Goal: Task Accomplishment & Management: Manage account settings

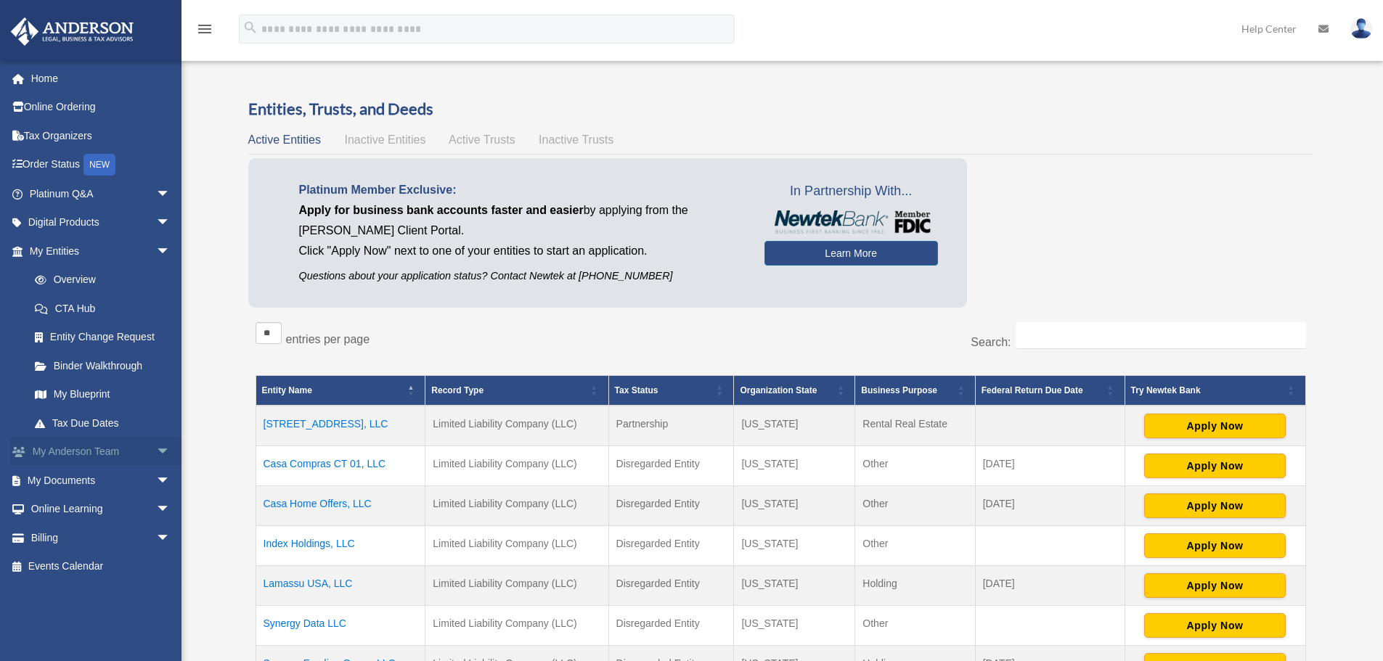
click at [156, 453] on span "arrow_drop_down" at bounding box center [170, 453] width 29 height 30
click at [156, 453] on span "arrow_drop_up" at bounding box center [170, 453] width 29 height 30
click at [156, 473] on span "arrow_drop_down" at bounding box center [170, 481] width 29 height 30
click at [156, 473] on span "arrow_drop_up" at bounding box center [170, 481] width 29 height 30
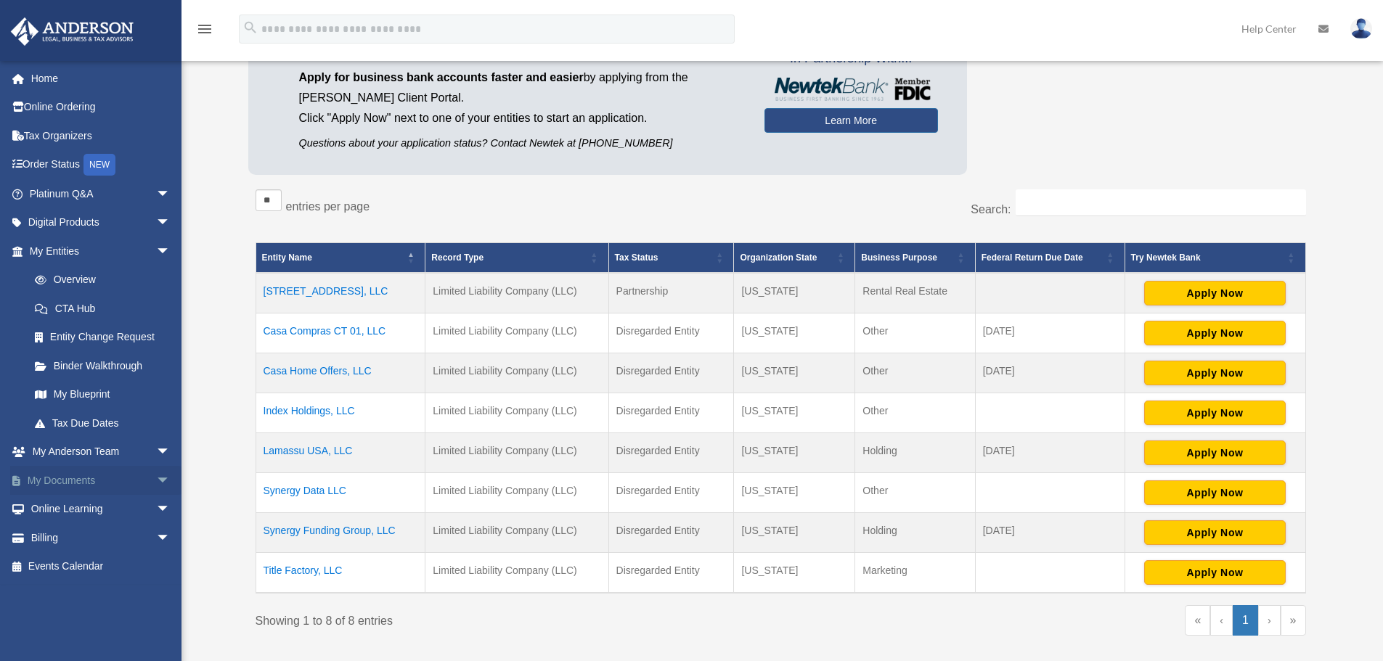
scroll to position [290, 0]
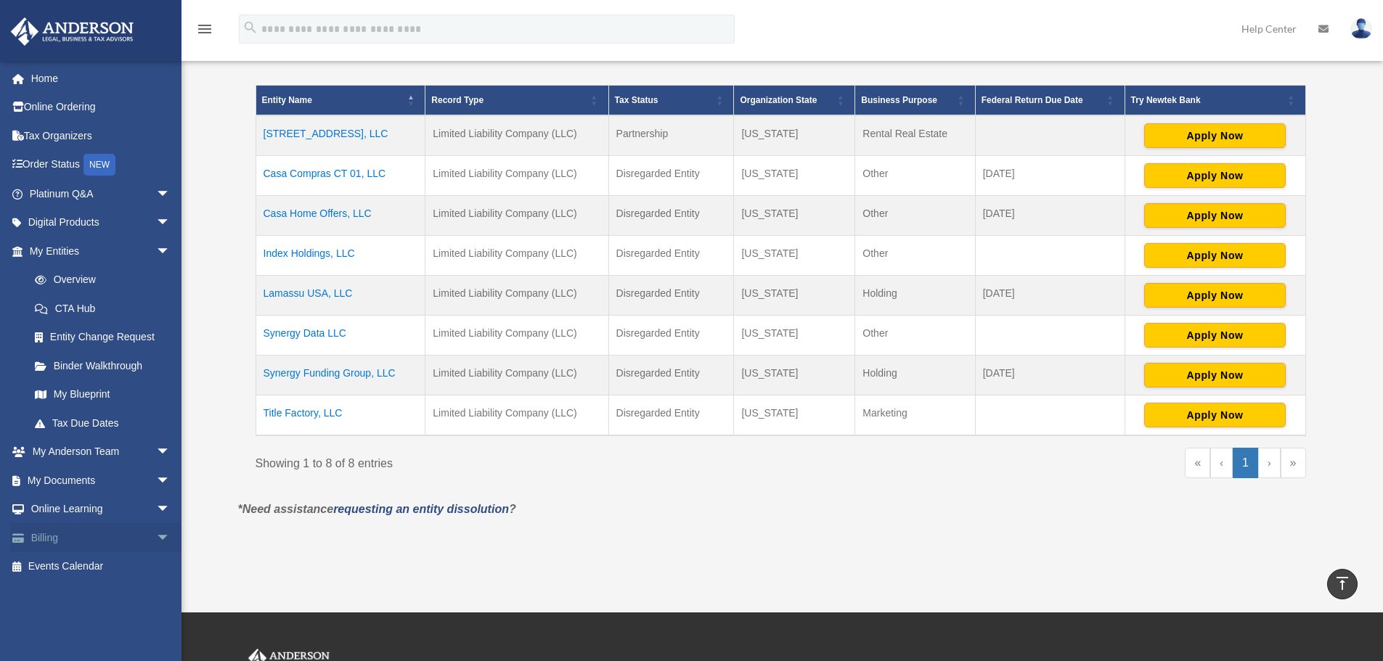
click at [138, 539] on link "Billing arrow_drop_down" at bounding box center [101, 538] width 182 height 29
click at [156, 539] on span "arrow_drop_down" at bounding box center [170, 539] width 29 height 30
click at [95, 604] on link "Past Invoices" at bounding box center [106, 596] width 172 height 29
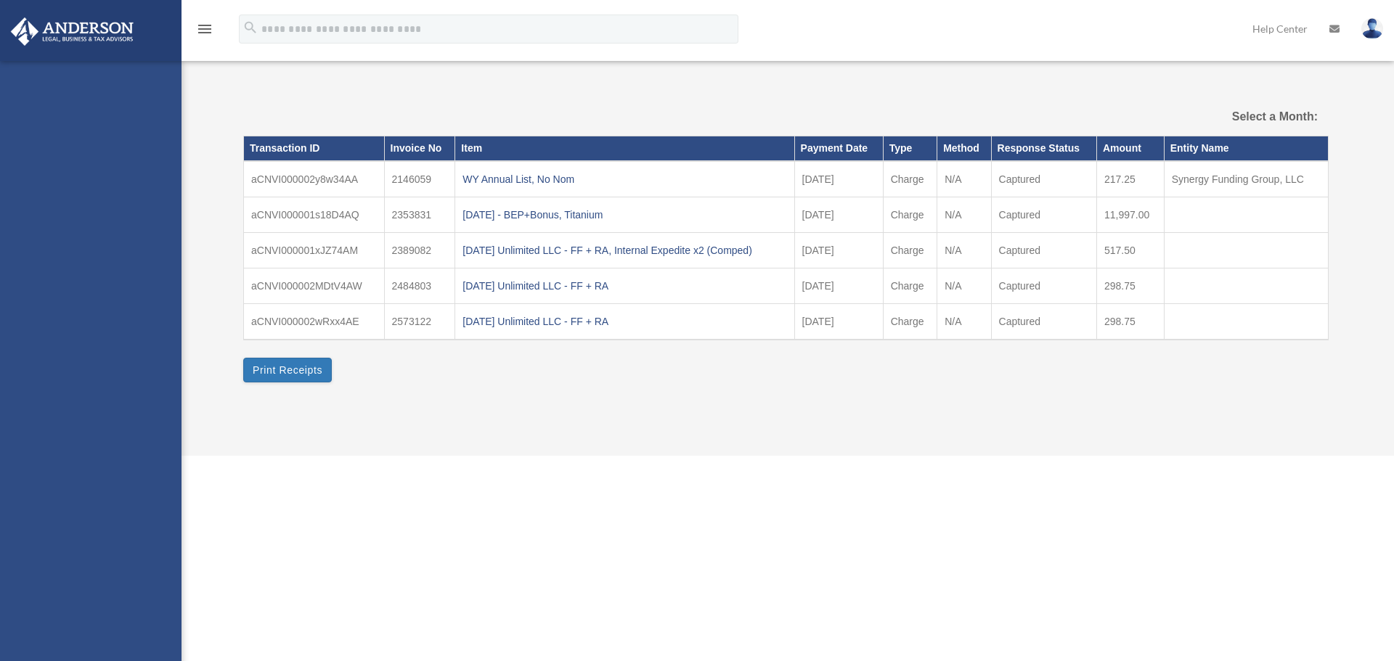
select select
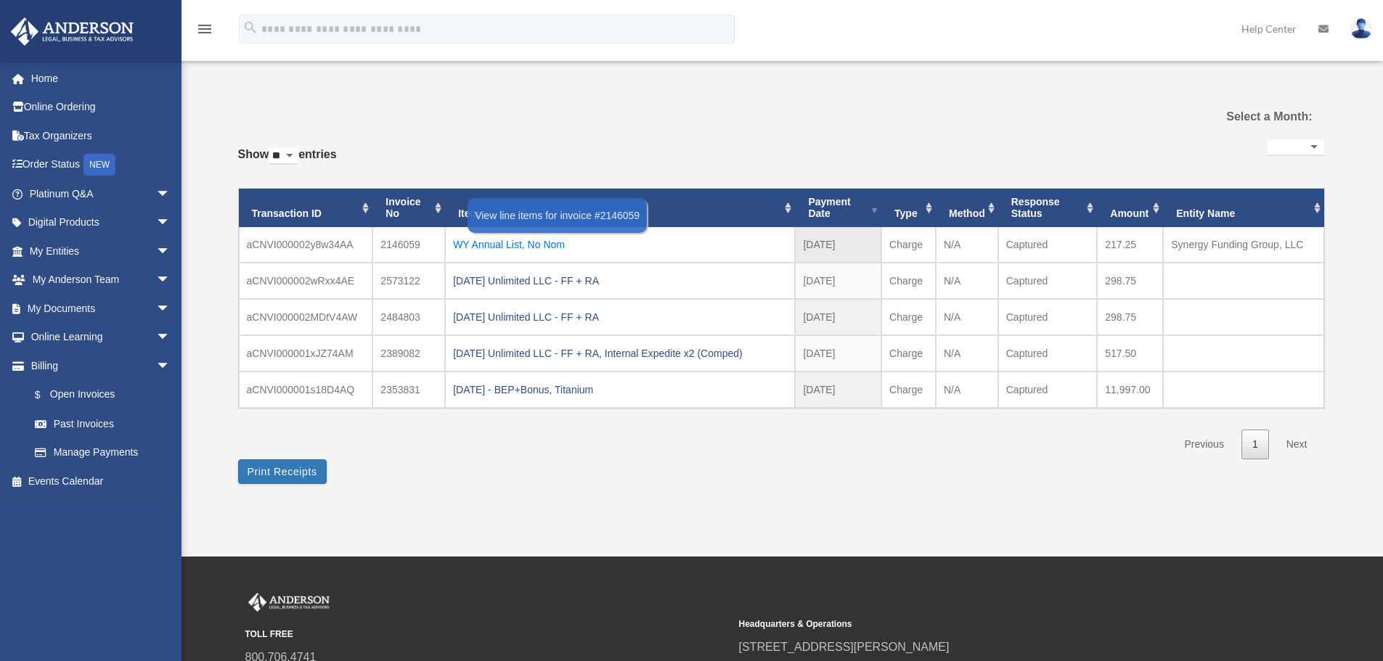
click at [484, 246] on div "WY Annual List, No Nom" at bounding box center [620, 245] width 334 height 20
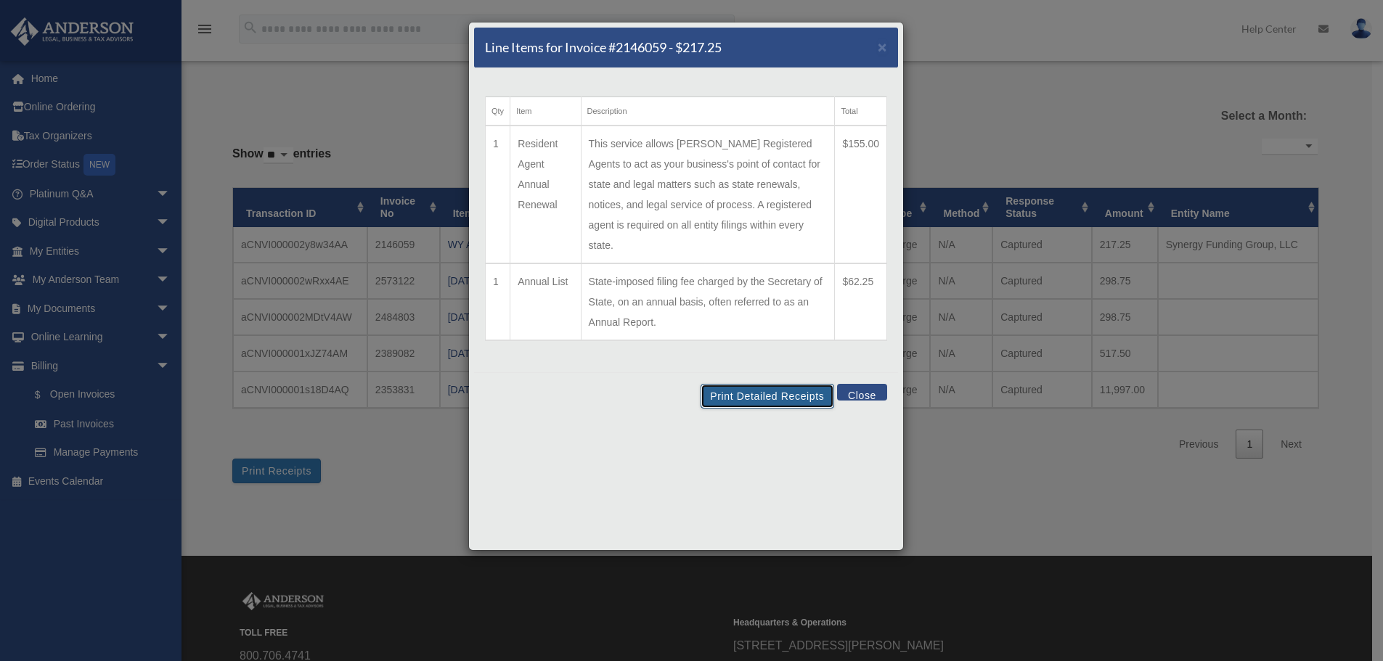
click at [800, 384] on button "Print Detailed Receipts" at bounding box center [767, 396] width 133 height 25
click at [864, 384] on div "Print Detailed Receipts Close" at bounding box center [686, 395] width 424 height 47
click at [864, 384] on button "Close" at bounding box center [862, 392] width 50 height 17
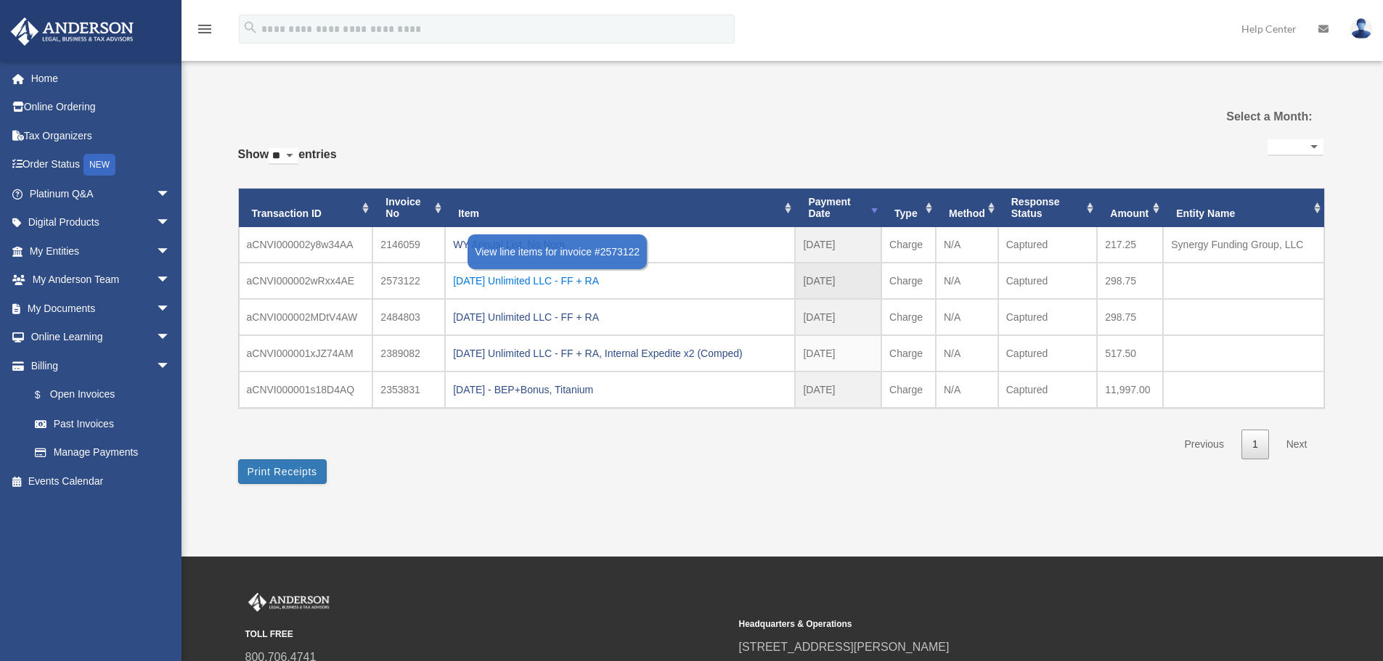
click at [547, 280] on div "2025.08.21 Unlimited LLC - FF + RA" at bounding box center [620, 281] width 334 height 20
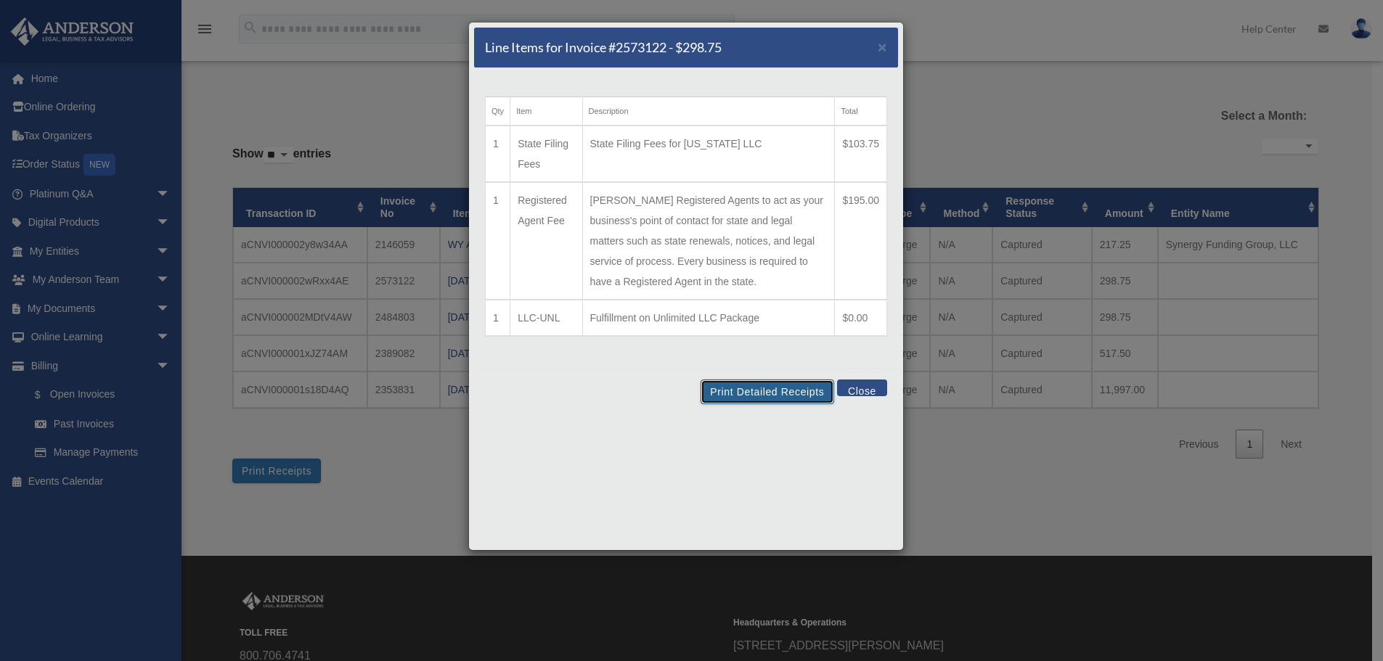
click at [739, 388] on button "Print Detailed Receipts" at bounding box center [767, 392] width 133 height 25
click at [874, 393] on button "Close" at bounding box center [862, 388] width 50 height 17
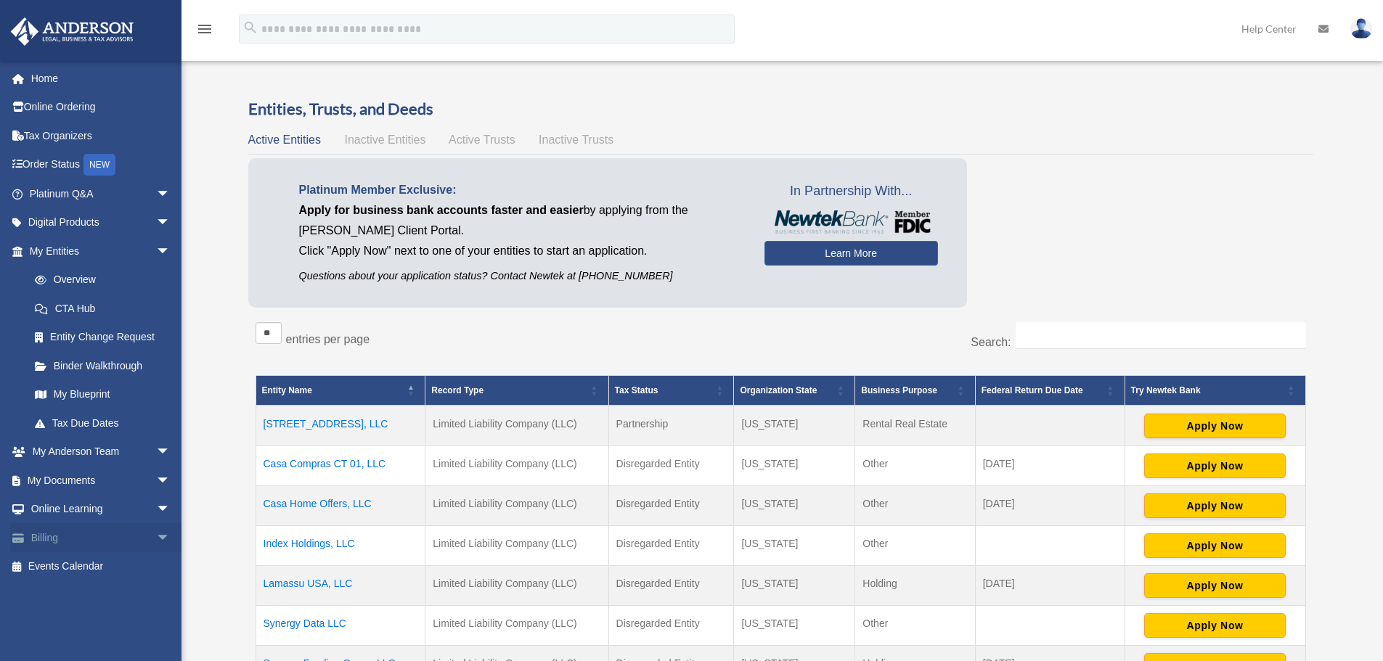
click at [156, 531] on span "arrow_drop_down" at bounding box center [170, 539] width 29 height 30
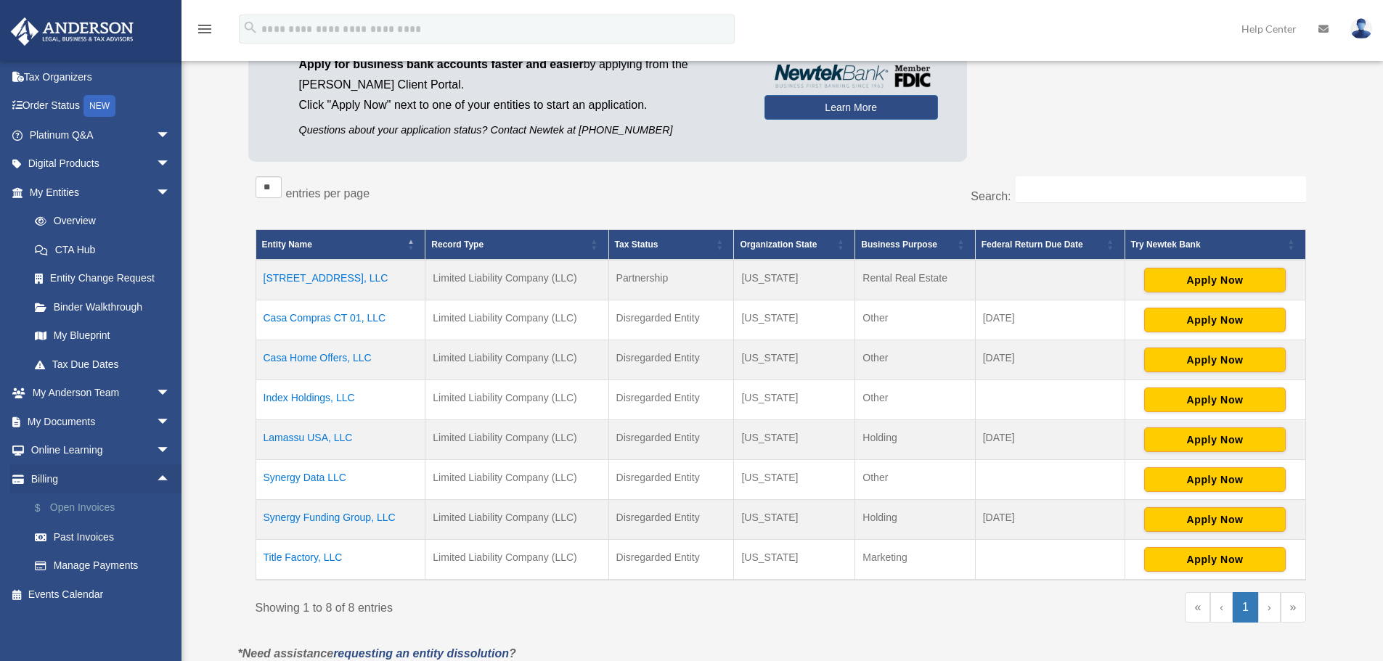
scroll to position [363, 0]
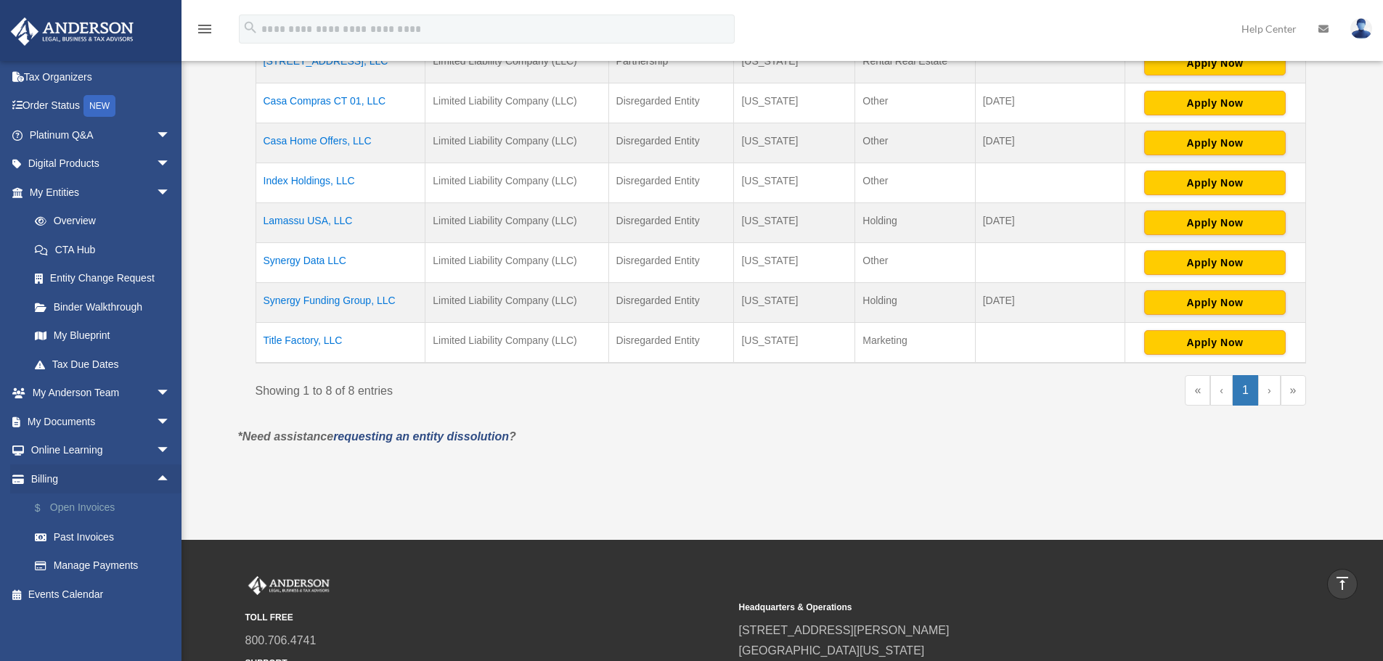
click at [105, 516] on link "$ Open Invoices" at bounding box center [106, 509] width 172 height 30
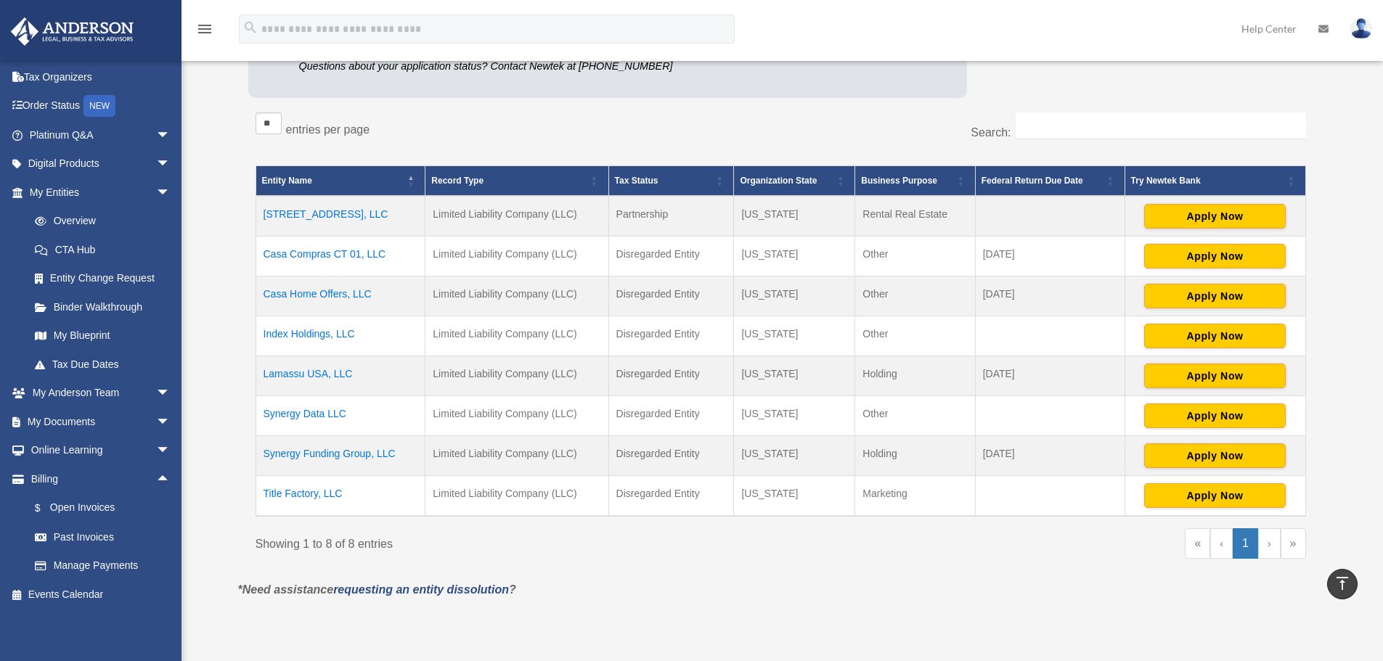
scroll to position [145, 0]
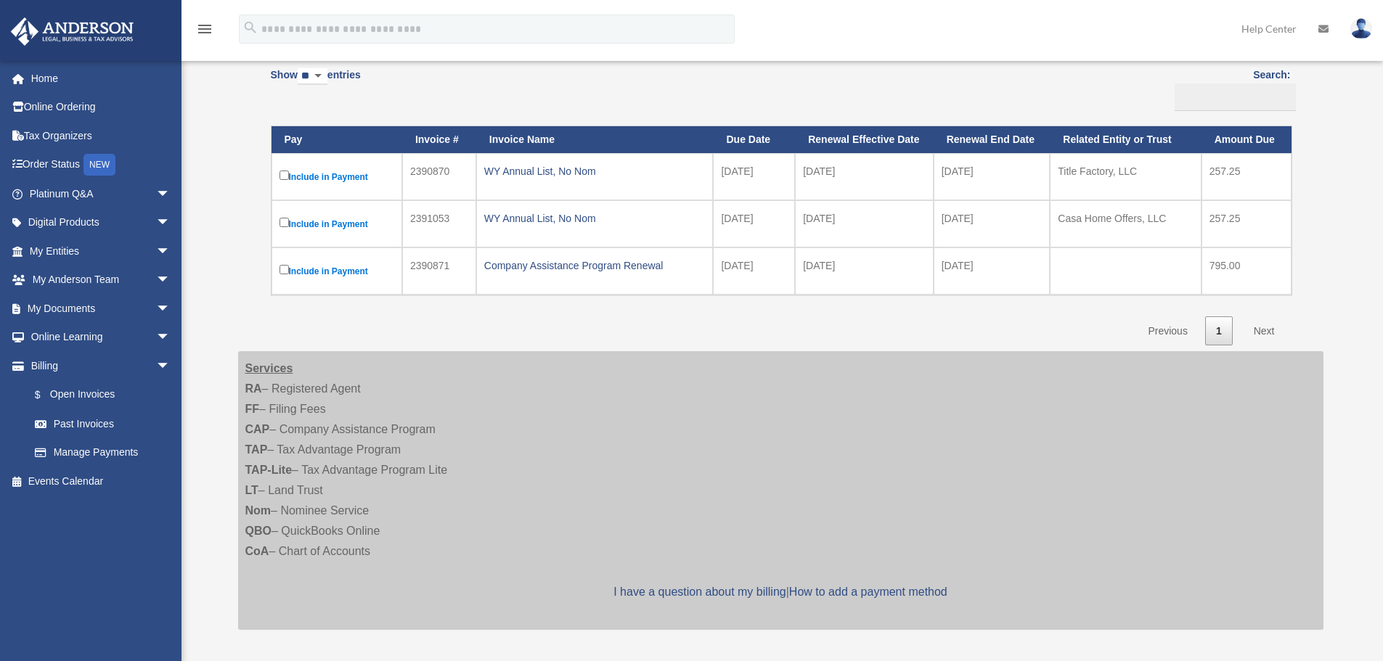
scroll to position [145, 0]
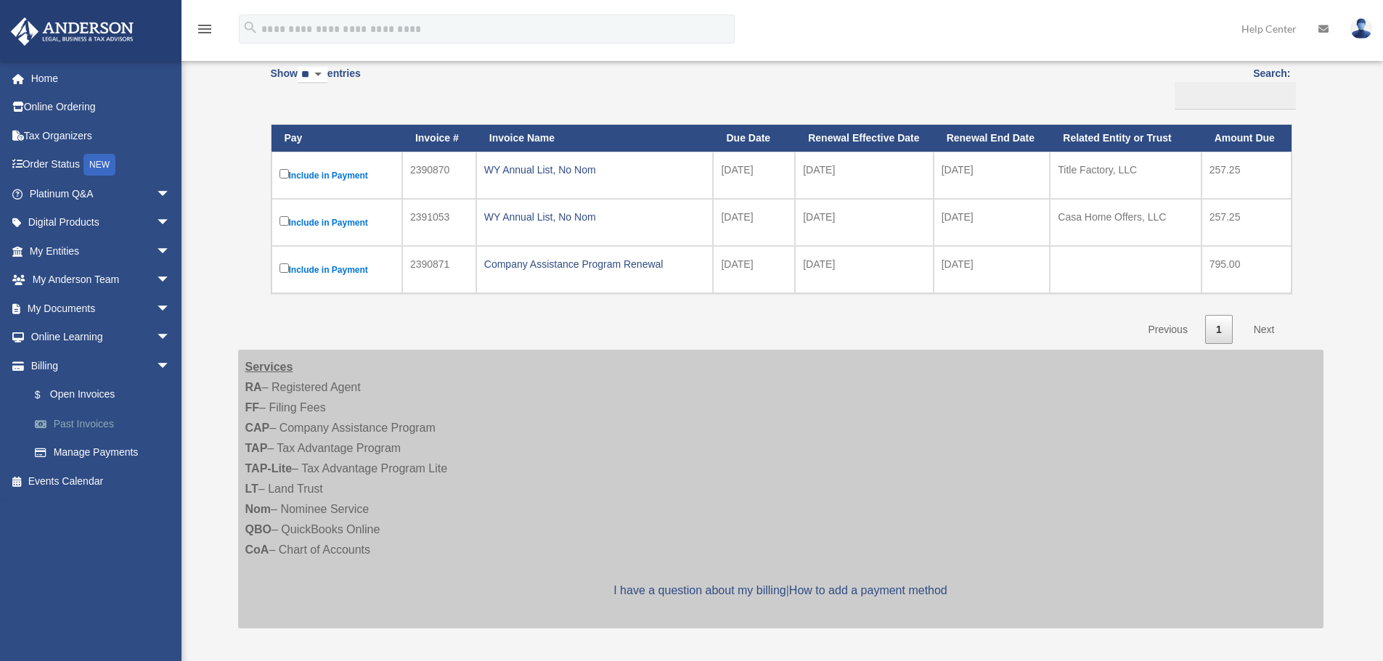
click at [72, 425] on link "Past Invoices" at bounding box center [106, 424] width 172 height 29
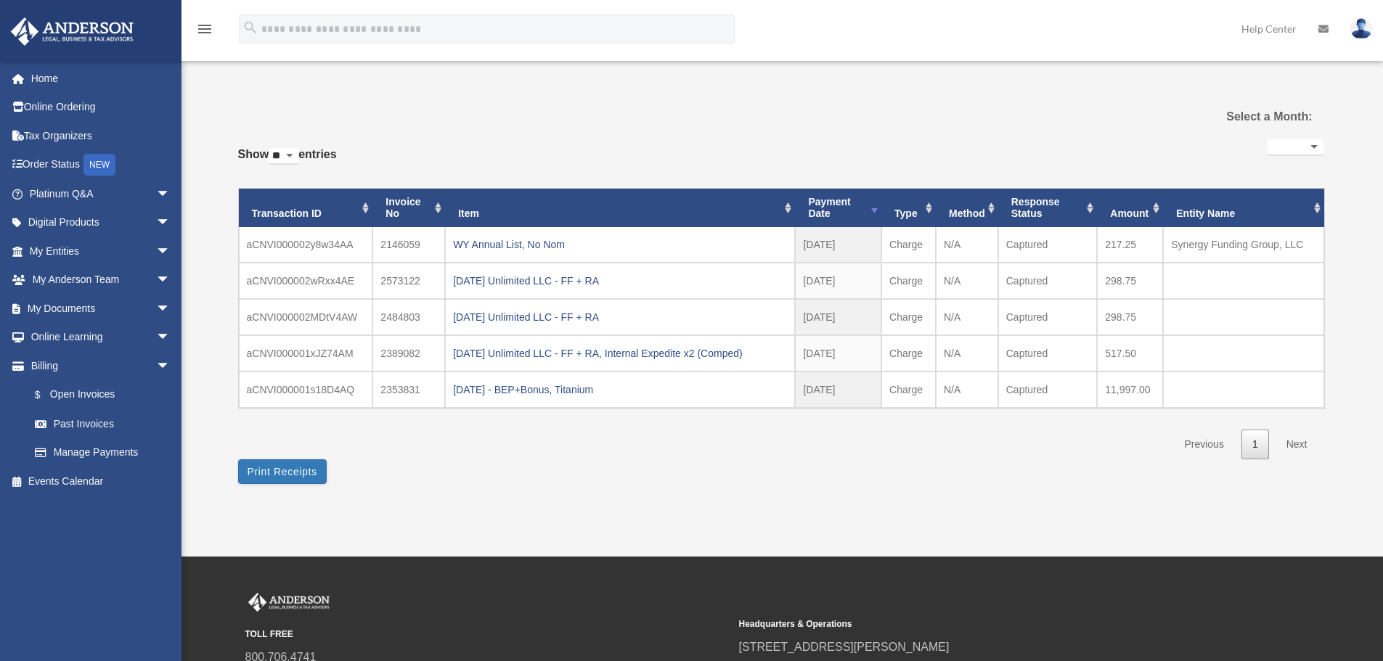
select select
click at [97, 454] on link "Manage Payments" at bounding box center [106, 453] width 172 height 29
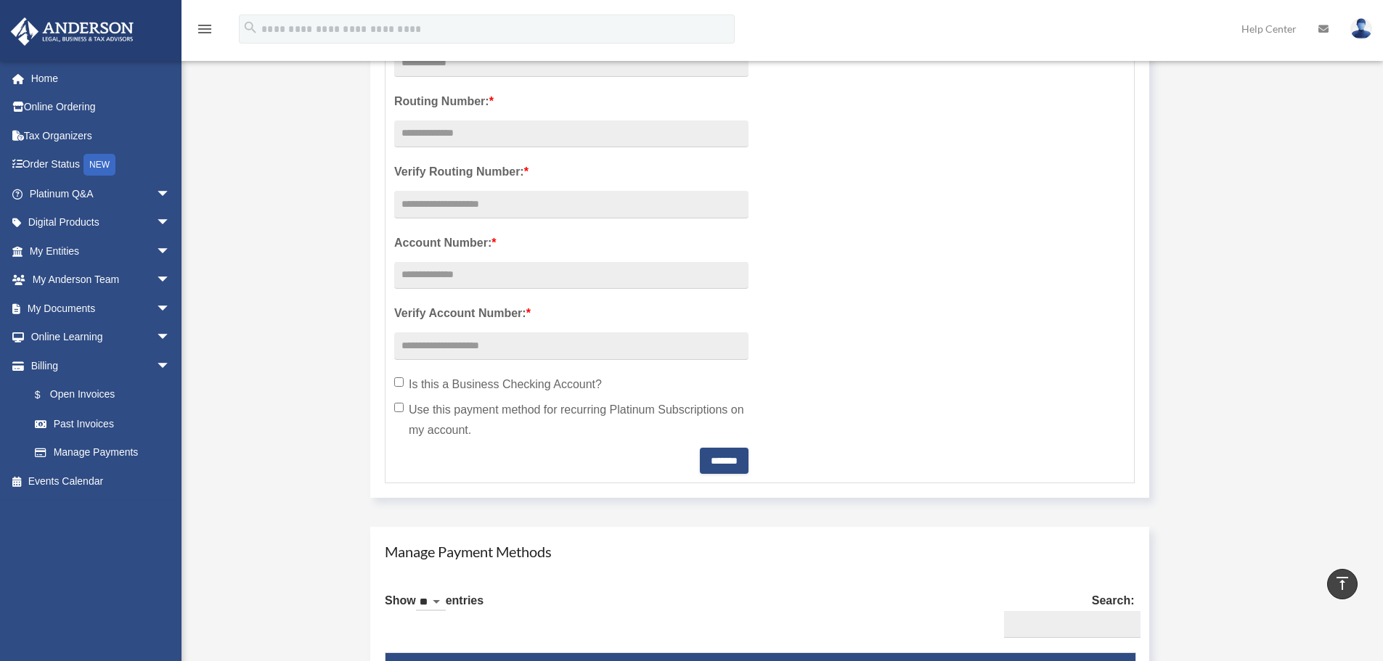
scroll to position [145, 0]
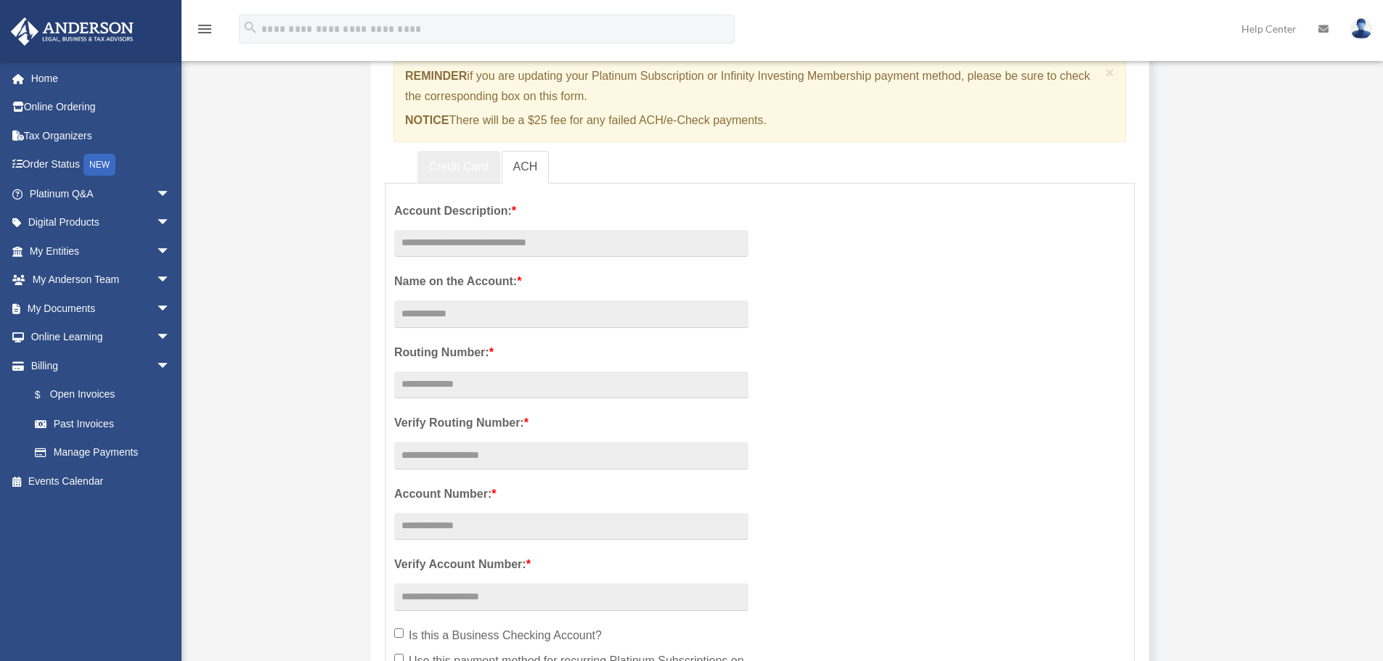
click at [433, 160] on link "Credit Card" at bounding box center [459, 167] width 83 height 33
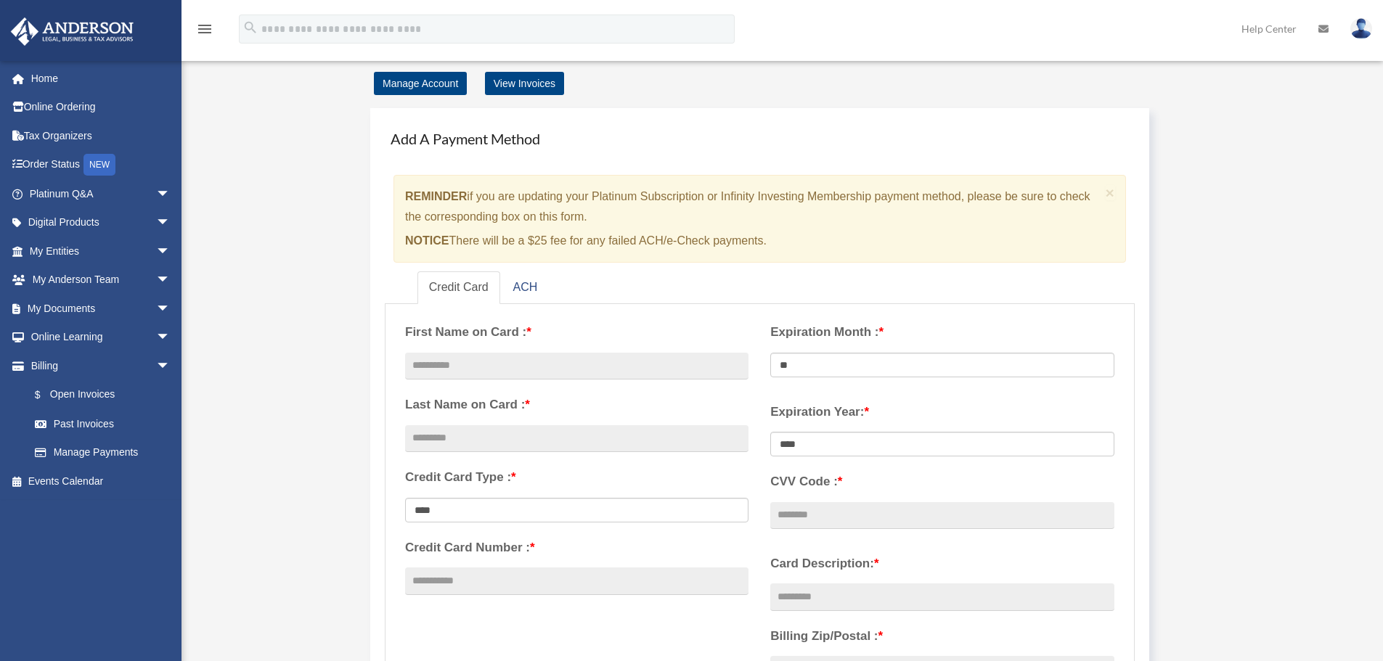
scroll to position [0, 0]
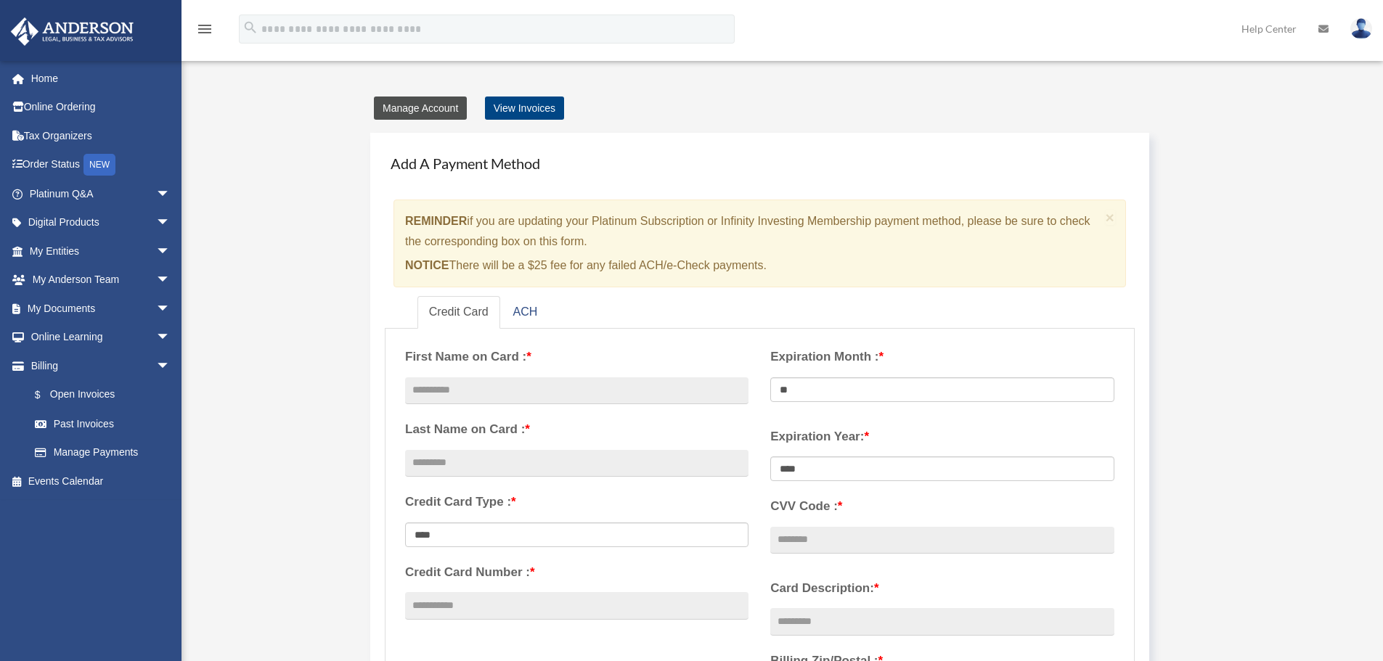
click at [412, 108] on link "Manage Account" at bounding box center [420, 108] width 93 height 23
